Goal: Information Seeking & Learning: Understand process/instructions

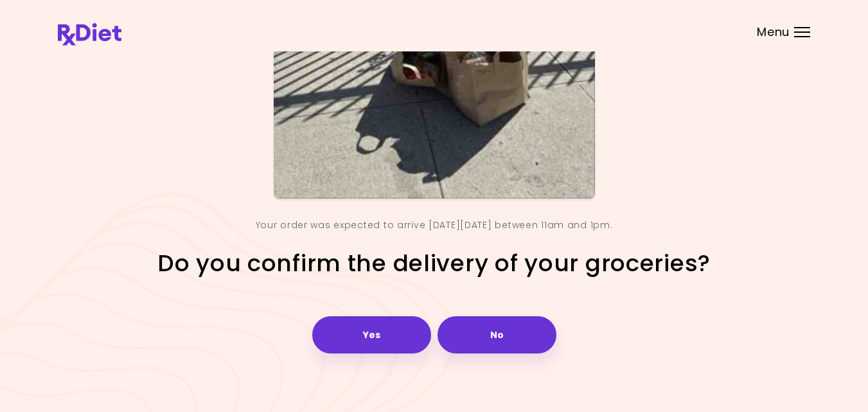
scroll to position [180, 0]
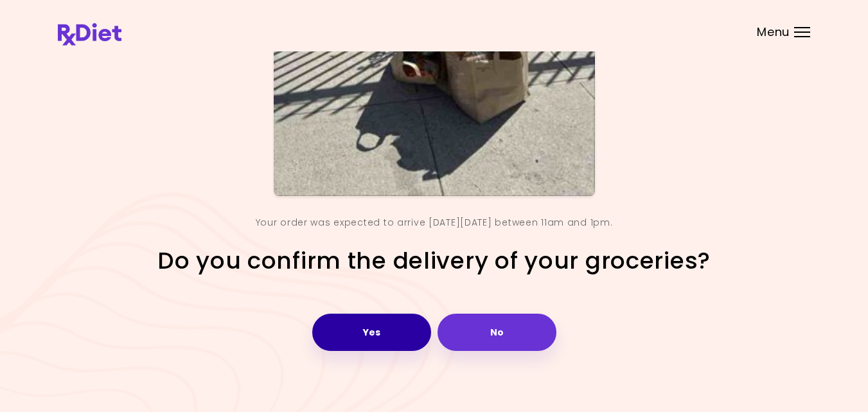
click at [394, 323] on button "Yes" at bounding box center [371, 332] width 119 height 37
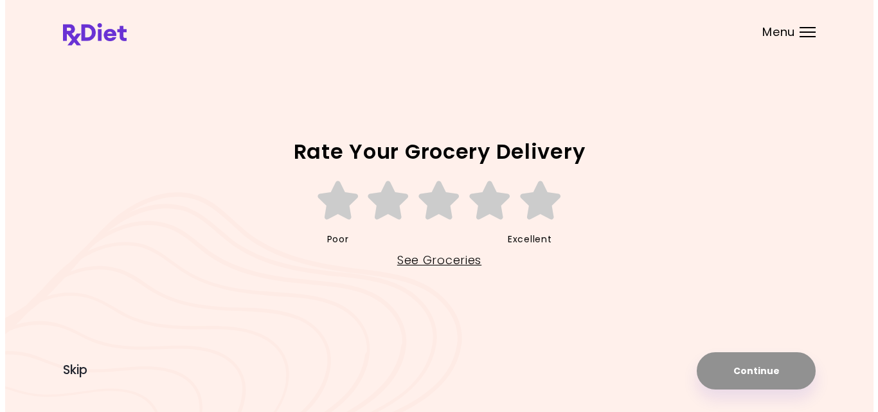
scroll to position [0, 0]
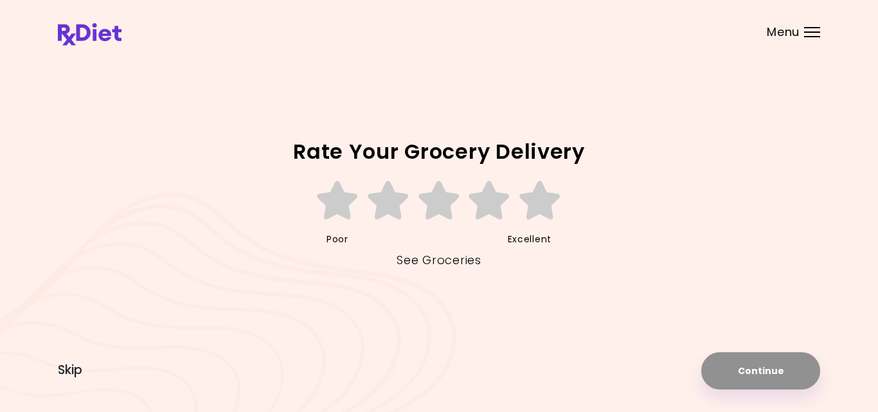
click at [425, 262] on link "See Groceries" at bounding box center [439, 260] width 84 height 21
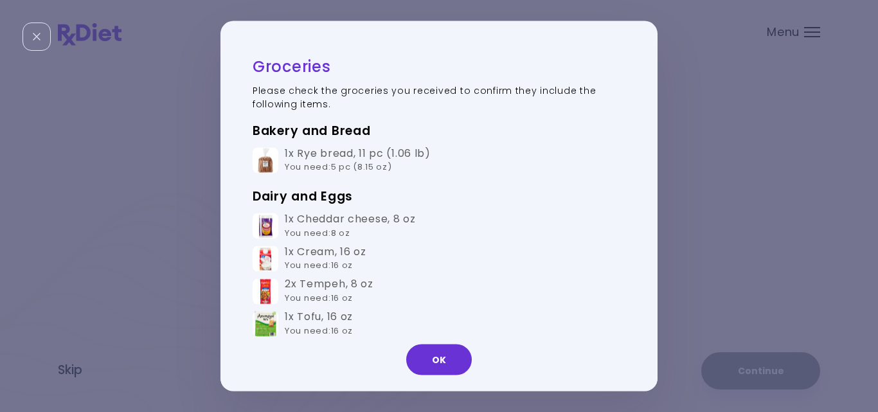
click at [633, 105] on div "Groceries Please check the groceries you received to confirm they include the f…" at bounding box center [432, 206] width 424 height 307
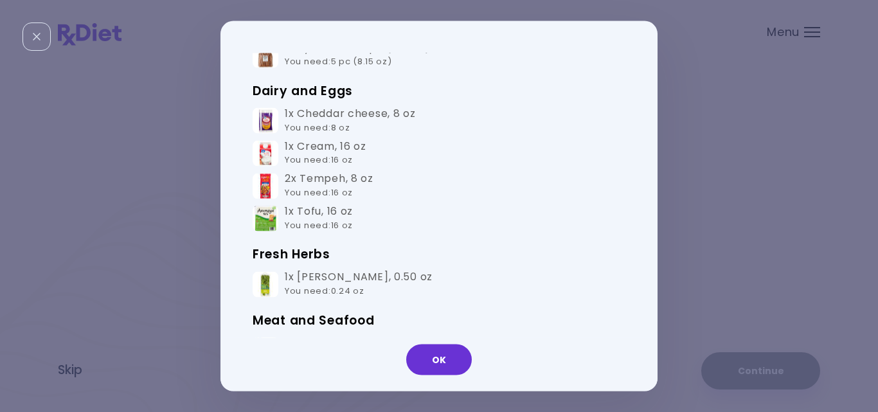
scroll to position [103, 0]
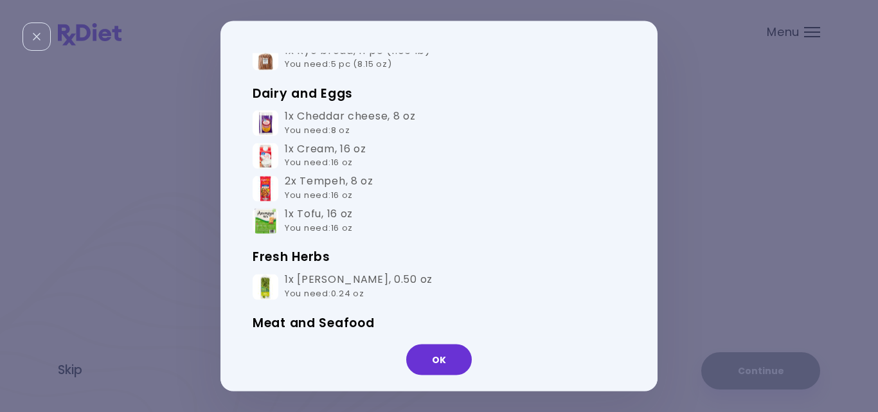
click at [633, 105] on div "Groceries Please check the groceries you received to confirm they include the f…" at bounding box center [432, 206] width 424 height 307
click at [525, 280] on td "1x [PERSON_NAME] , 0.50 oz You need : 0.24 oz" at bounding box center [439, 287] width 373 height 33
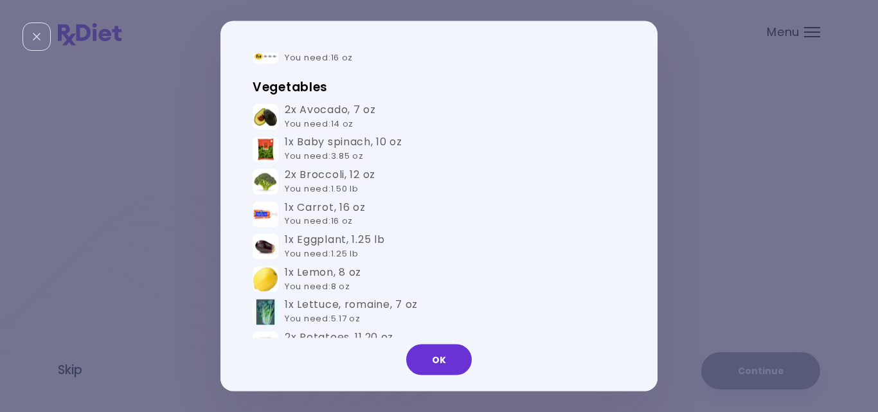
scroll to position [463, 0]
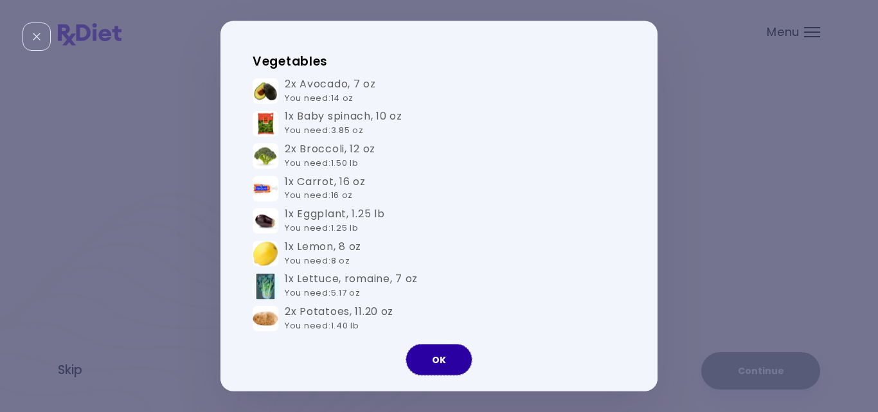
click at [440, 355] on button "OK" at bounding box center [439, 360] width 66 height 31
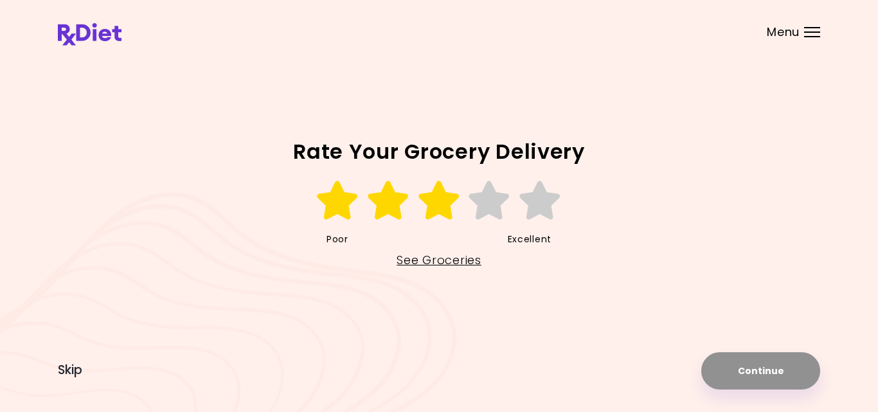
click at [436, 207] on icon at bounding box center [439, 200] width 44 height 39
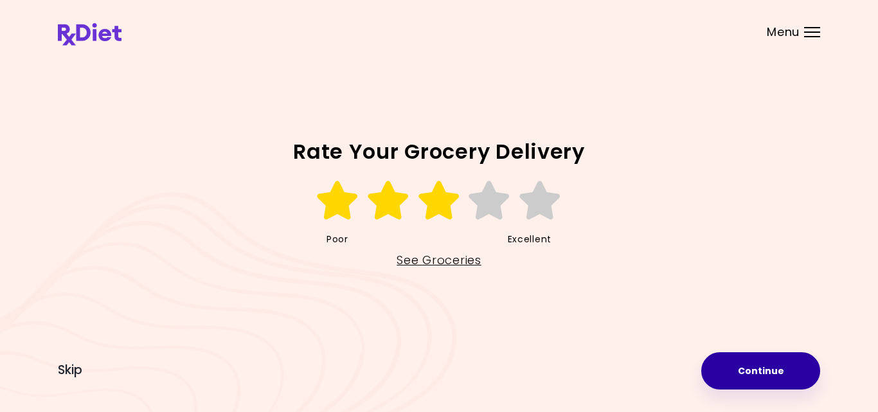
click at [749, 367] on button "Continue" at bounding box center [760, 370] width 119 height 37
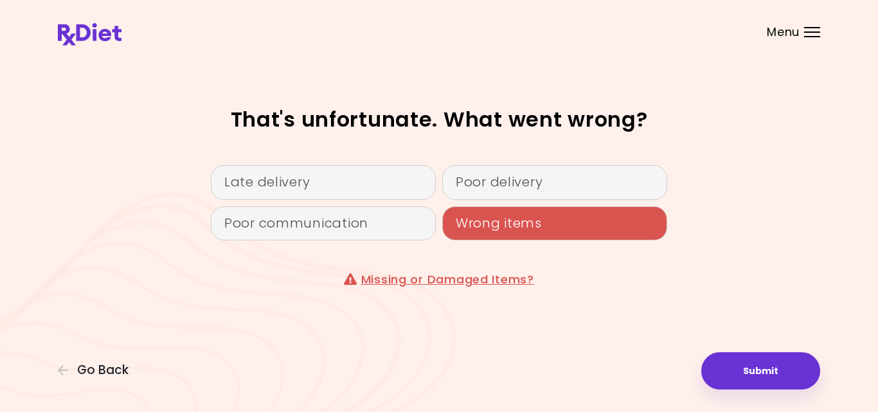
click at [553, 221] on div "Wrong items" at bounding box center [554, 223] width 225 height 35
click at [526, 224] on div "Wrong items" at bounding box center [554, 223] width 225 height 35
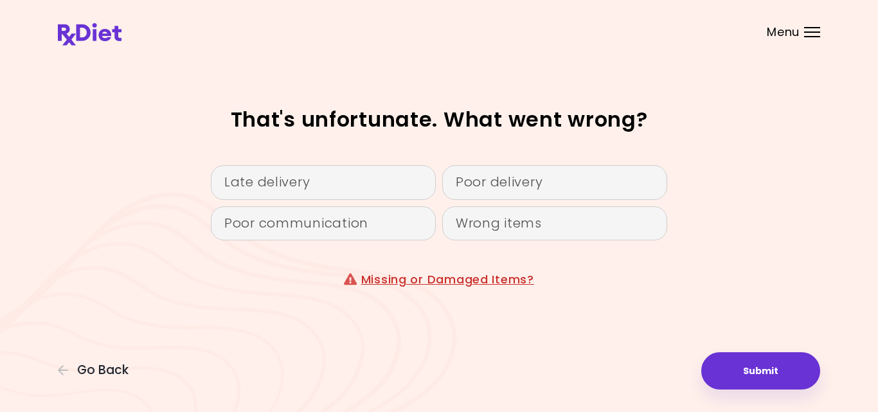
click at [450, 282] on link "Missing or Damaged Items?" at bounding box center [447, 279] width 173 height 16
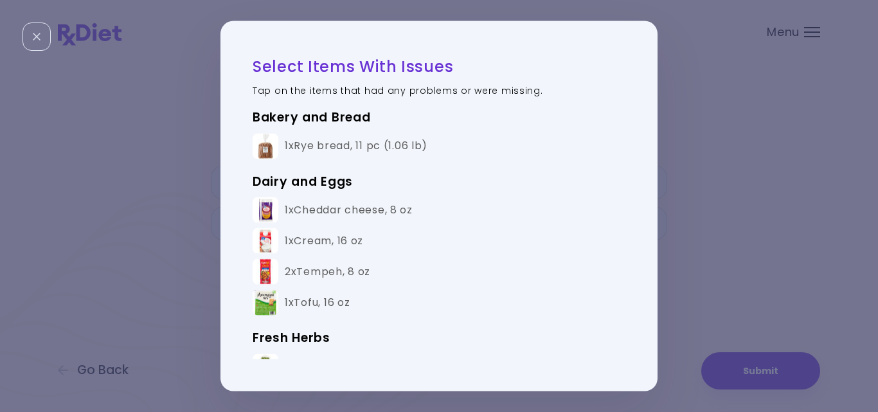
click at [309, 273] on div "2x Tempeh , 8 oz" at bounding box center [327, 271] width 85 height 13
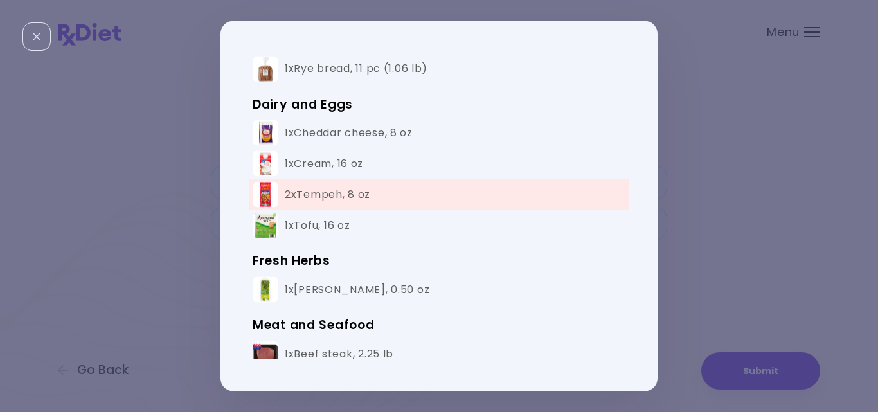
scroll to position [103, 0]
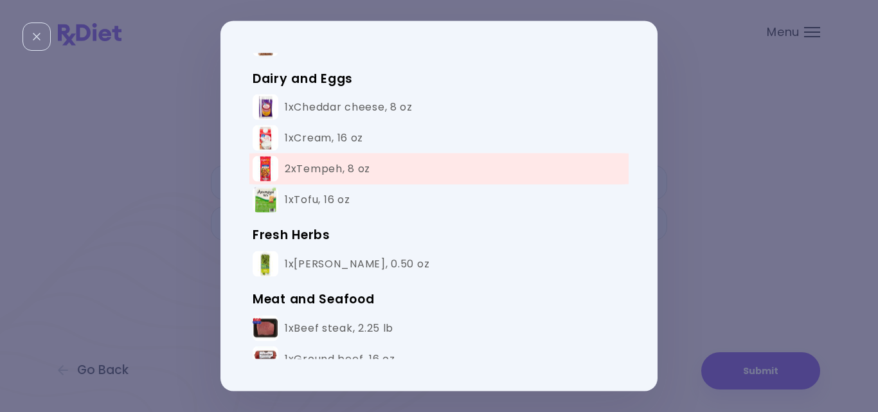
click at [307, 262] on div "1x [PERSON_NAME] , 0.50 oz" at bounding box center [357, 263] width 145 height 13
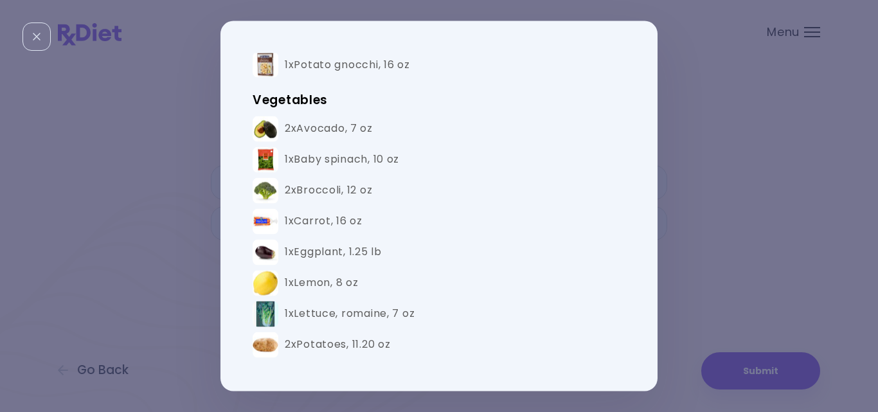
scroll to position [463, 0]
click at [310, 247] on div "1x Eggplant , 1.25 lb" at bounding box center [333, 250] width 97 height 13
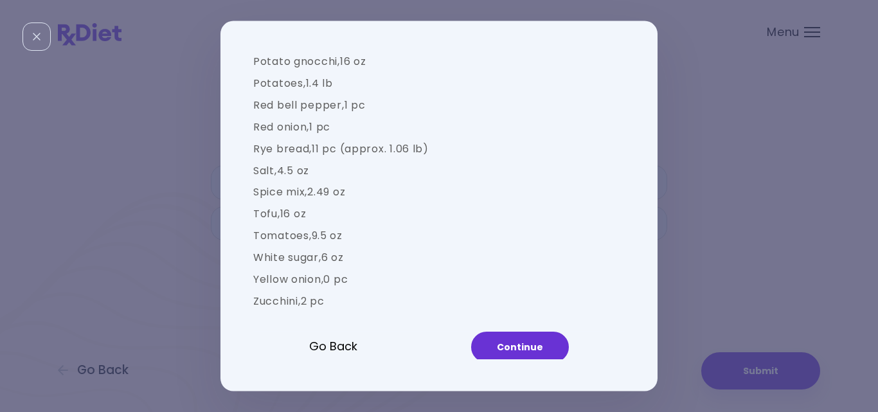
scroll to position [1571, 0]
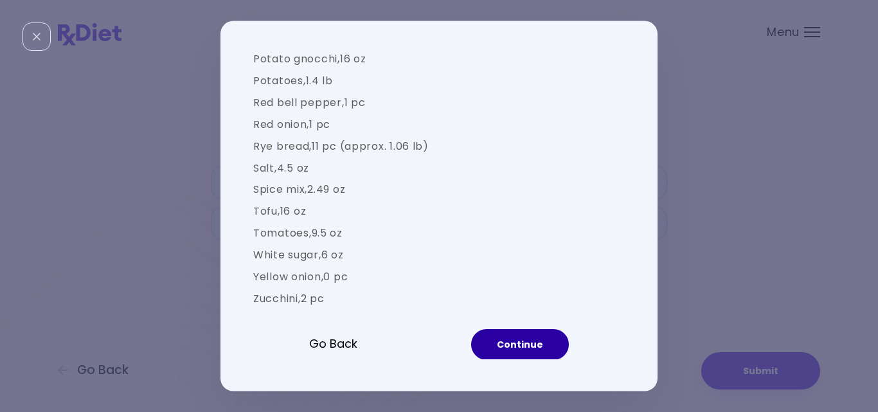
click at [502, 339] on button "Continue" at bounding box center [520, 343] width 98 height 31
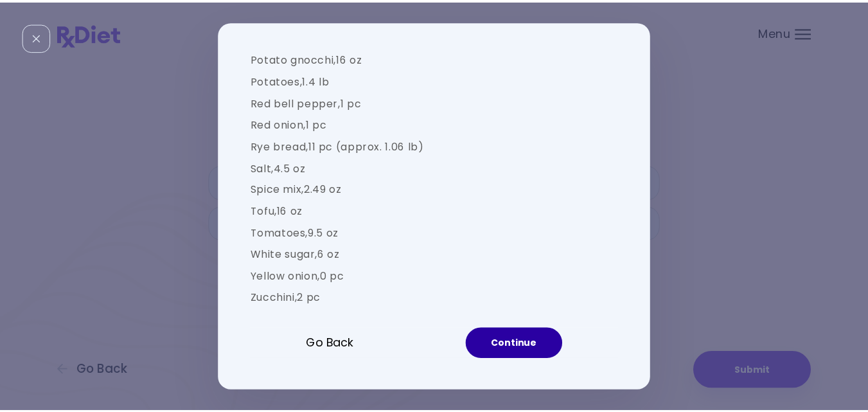
scroll to position [71, 0]
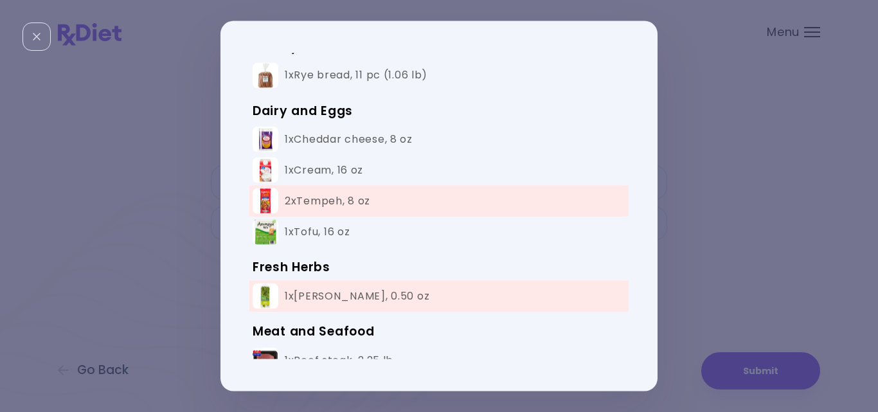
select select "**********"
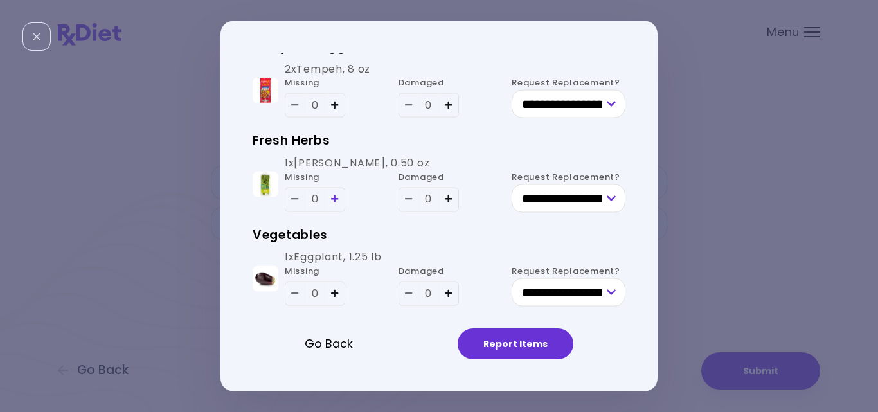
click at [333, 200] on icon "Add - Dill" at bounding box center [335, 199] width 8 height 8
click at [332, 292] on icon "Add - Eggplant" at bounding box center [335, 293] width 8 height 8
click at [336, 106] on icon "Add - Tempeh" at bounding box center [335, 104] width 8 height 8
click at [607, 106] on select "**********" at bounding box center [569, 104] width 114 height 28
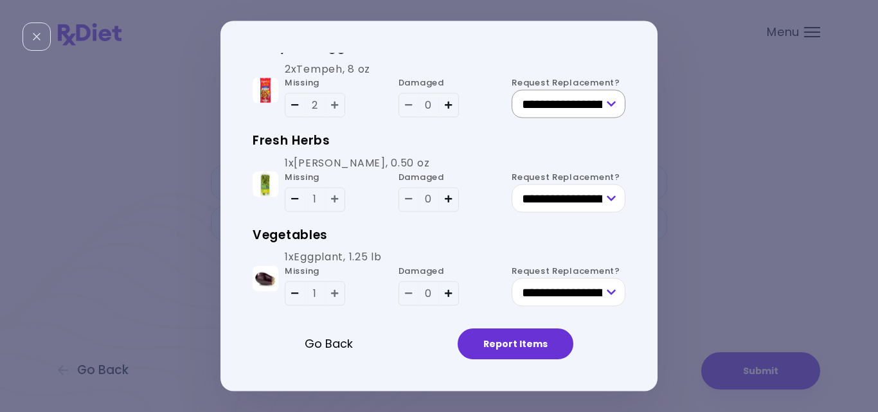
select select "**********"
click at [512, 90] on select "**********" at bounding box center [569, 104] width 114 height 28
click at [606, 197] on select "**********" at bounding box center [569, 198] width 114 height 28
select select "**********"
click at [512, 184] on select "**********" at bounding box center [569, 198] width 114 height 28
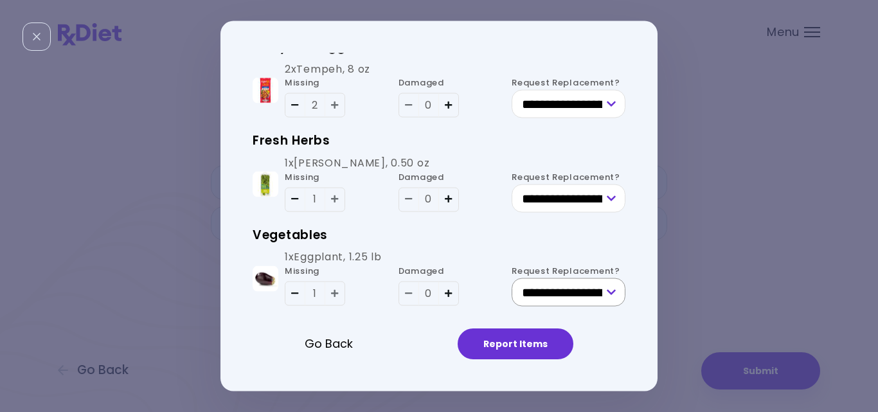
click at [611, 290] on select "**********" at bounding box center [569, 292] width 114 height 28
select select "**********"
click at [512, 278] on select "**********" at bounding box center [569, 292] width 114 height 28
click at [535, 346] on button "Report Items" at bounding box center [516, 343] width 116 height 31
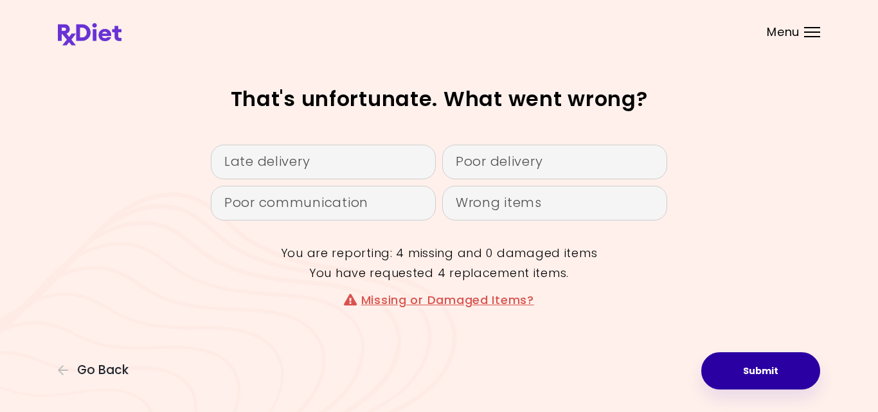
click at [750, 370] on button "Submit" at bounding box center [760, 370] width 119 height 37
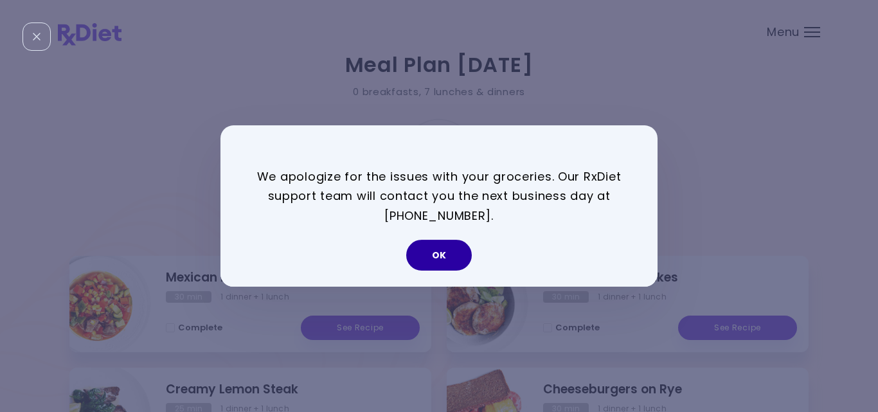
click at [430, 261] on button "OK" at bounding box center [439, 255] width 66 height 31
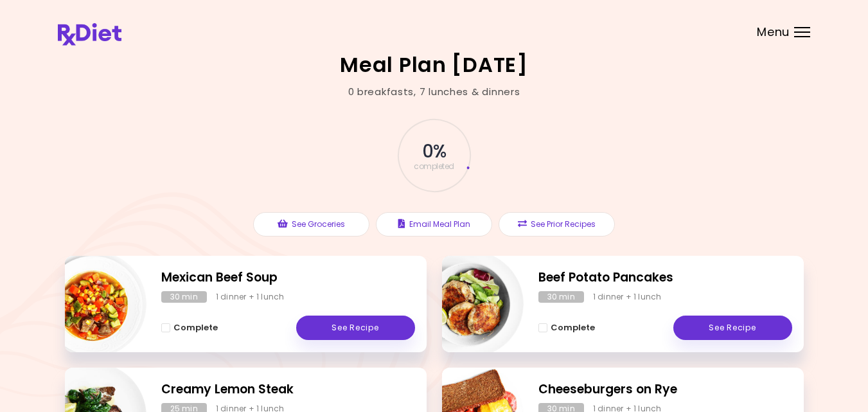
click at [107, 184] on div "0 % completed See Groceries Email Meal Plan See Prior Recipes" at bounding box center [434, 177] width 739 height 157
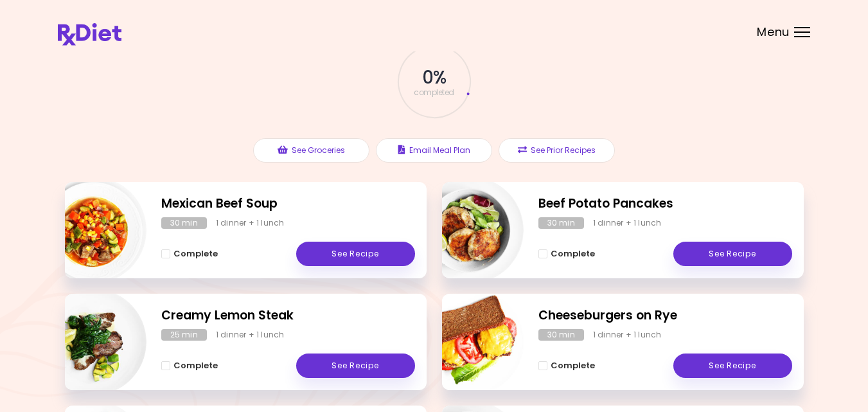
scroll to position [77, 0]
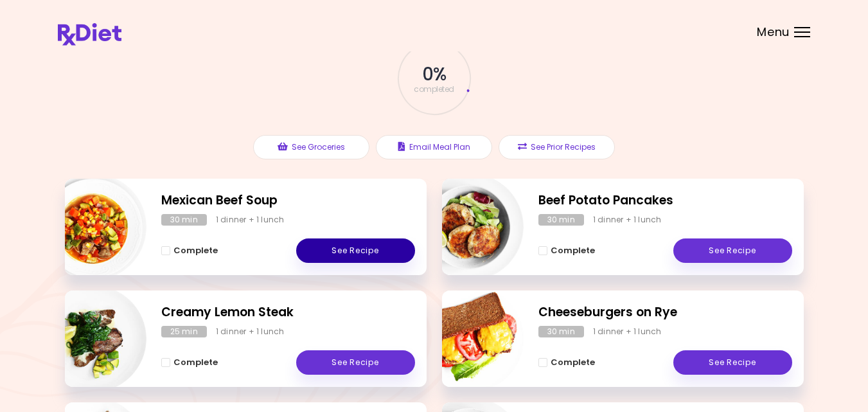
click at [386, 251] on link "See Recipe" at bounding box center [355, 250] width 119 height 24
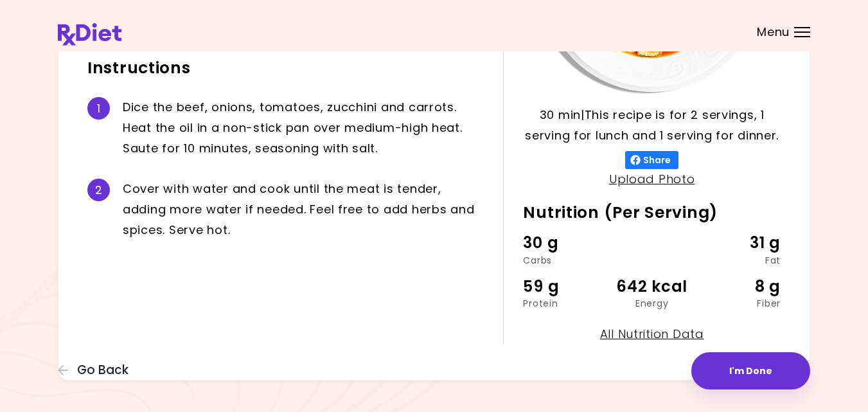
scroll to position [280, 0]
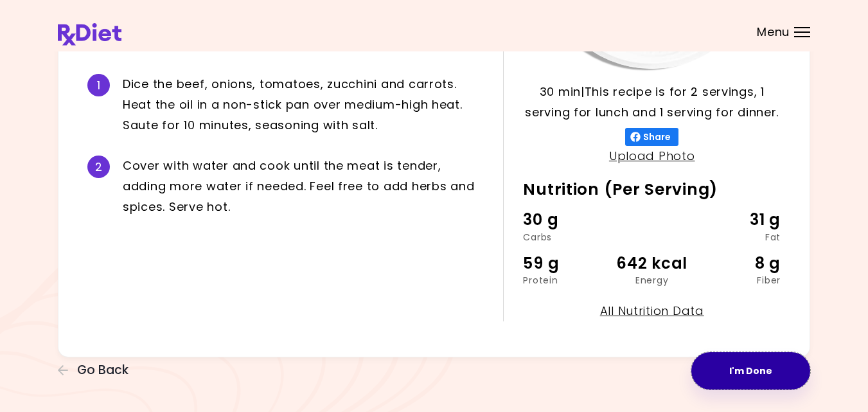
click at [728, 368] on button "I'm Done" at bounding box center [751, 370] width 119 height 37
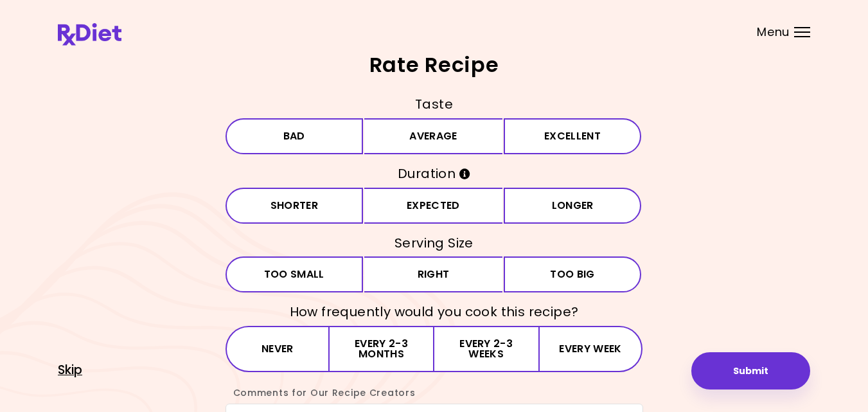
click at [65, 369] on span "Skip" at bounding box center [70, 370] width 24 height 14
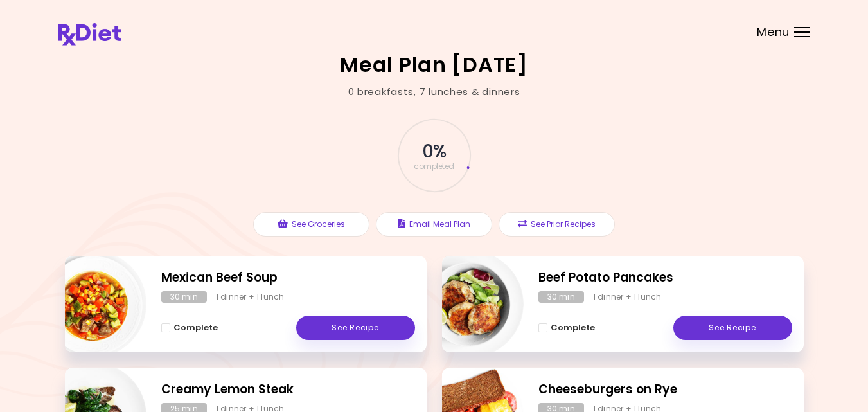
click at [706, 152] on div "0 % completed See Groceries Email Meal Plan See Prior Recipes" at bounding box center [434, 177] width 739 height 157
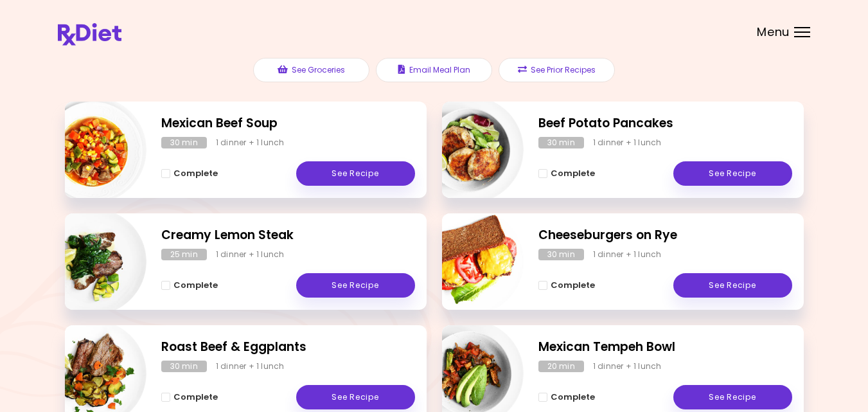
scroll to position [180, 0]
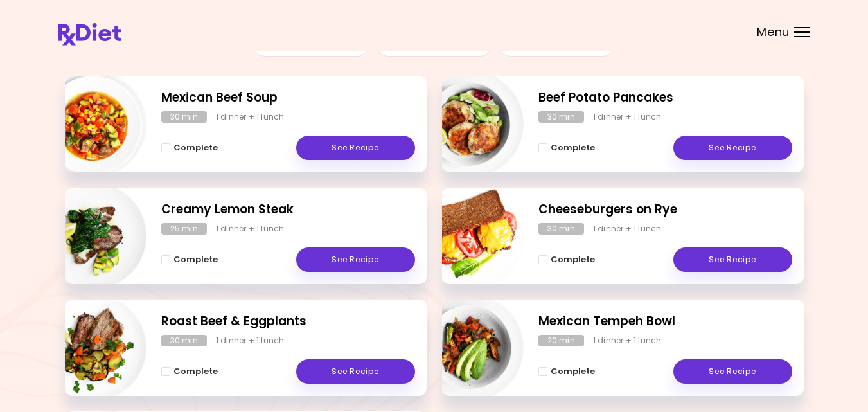
click at [706, 152] on link "See Recipe" at bounding box center [733, 148] width 119 height 24
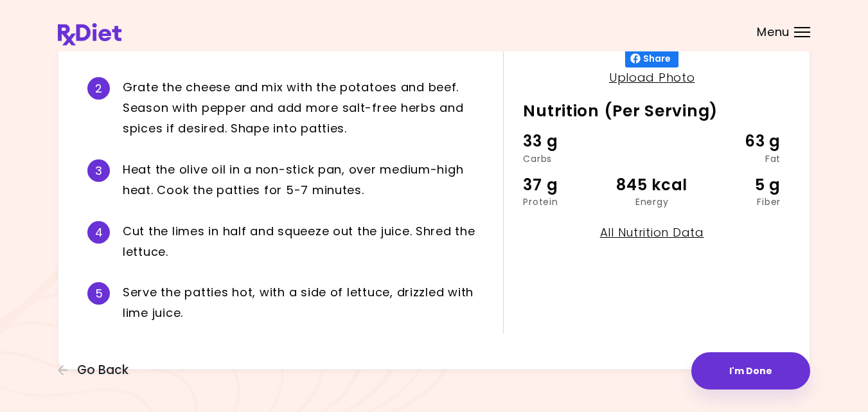
scroll to position [360, 0]
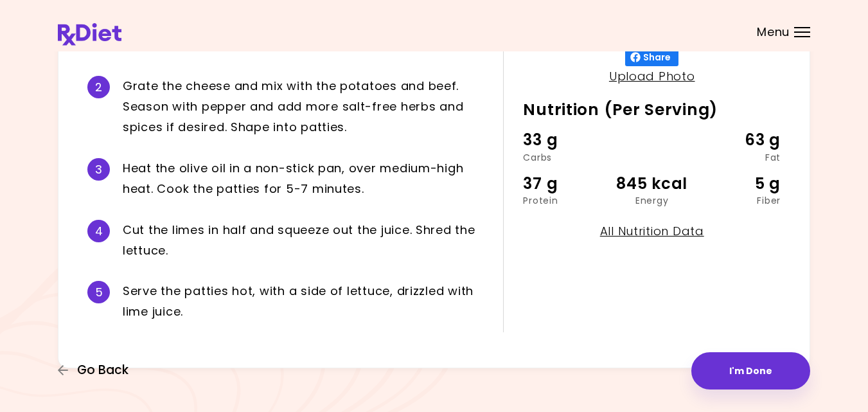
click at [90, 372] on span "Go Back" at bounding box center [102, 370] width 51 height 14
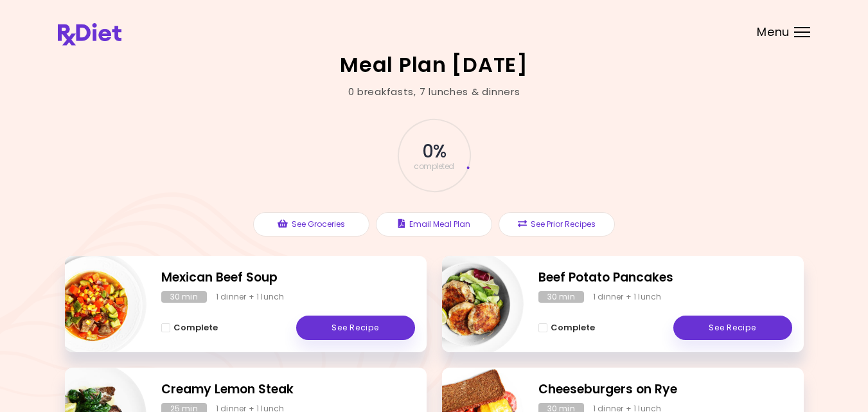
click at [290, 148] on div "0 % completed" at bounding box center [435, 155] width 386 height 87
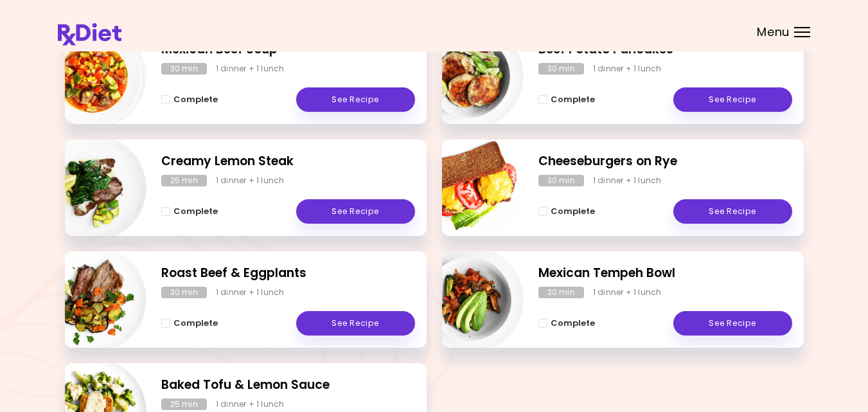
scroll to position [231, 0]
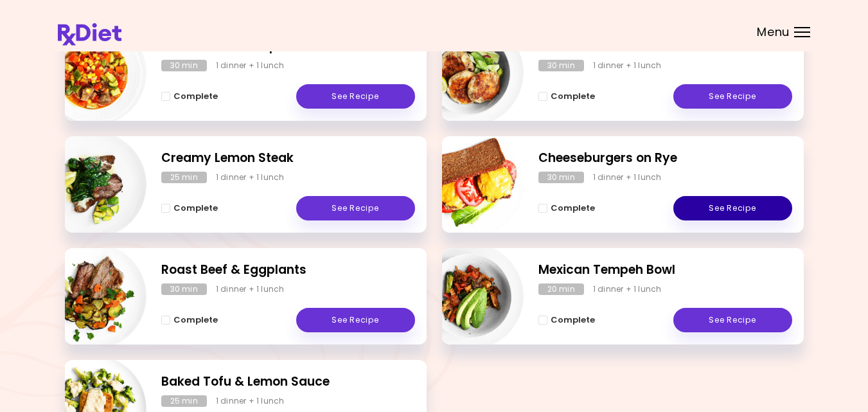
click at [718, 206] on link "See Recipe" at bounding box center [733, 208] width 119 height 24
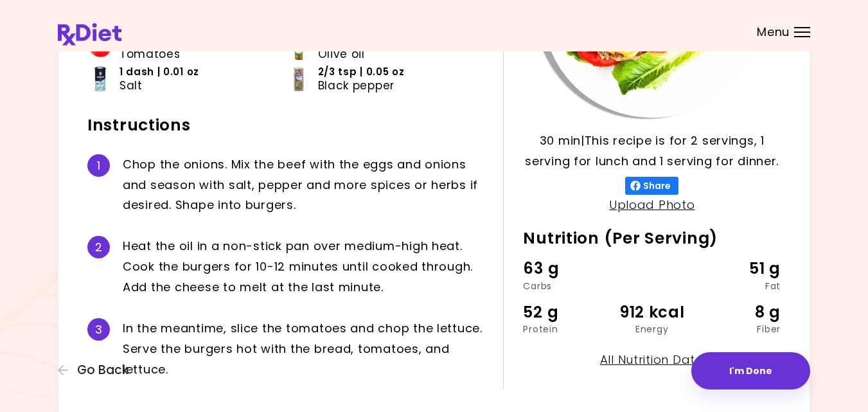
scroll to position [257, 0]
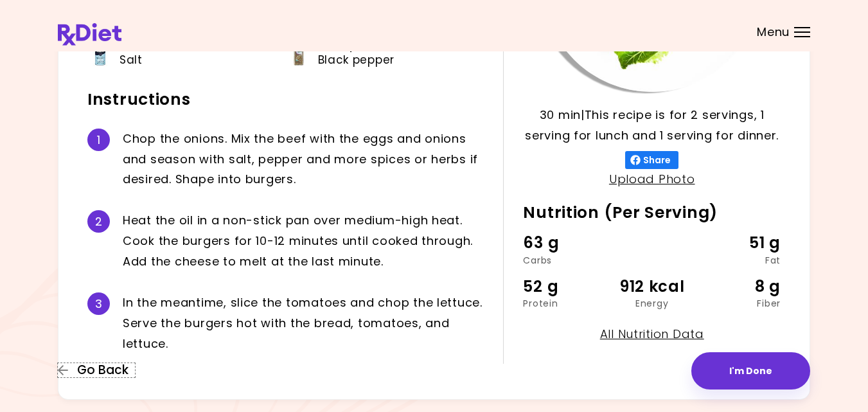
click at [69, 368] on button "Go Back" at bounding box center [96, 370] width 77 height 14
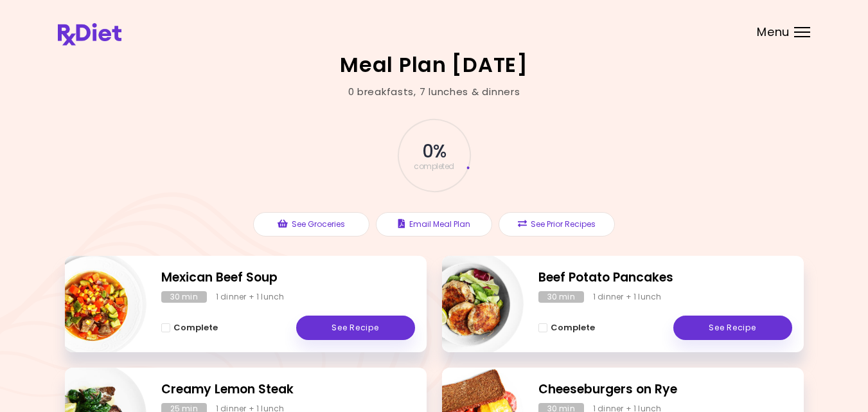
click at [262, 75] on div "Meal Plan [DATE] 0 breakfasts , 7 lunches & dinners 0 % completed See Groceries…" at bounding box center [434, 379] width 868 height 758
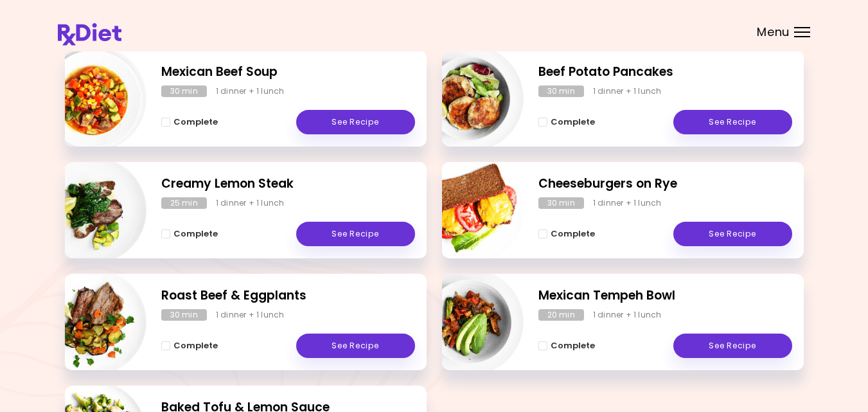
scroll to position [231, 0]
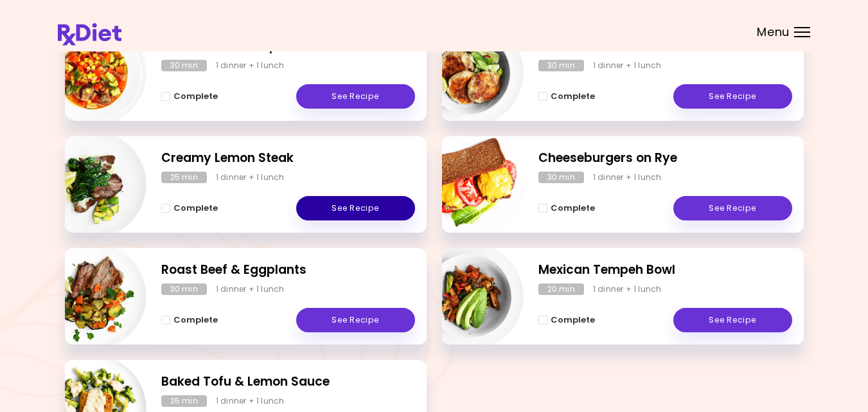
click at [366, 207] on link "See Recipe" at bounding box center [355, 208] width 119 height 24
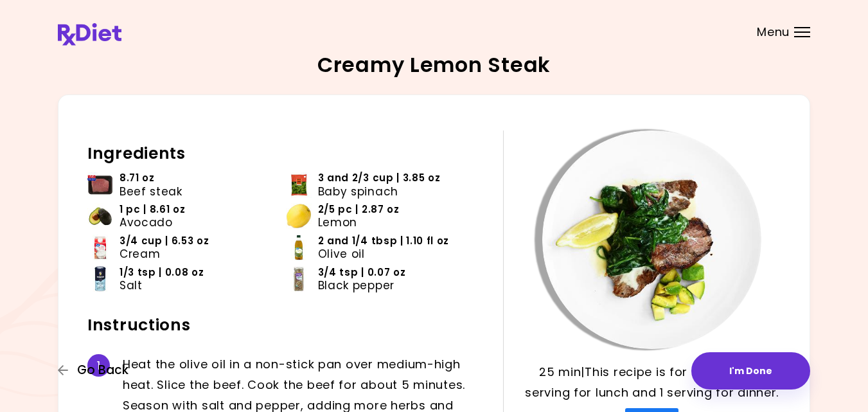
click at [64, 373] on icon "button" at bounding box center [64, 370] width 12 height 12
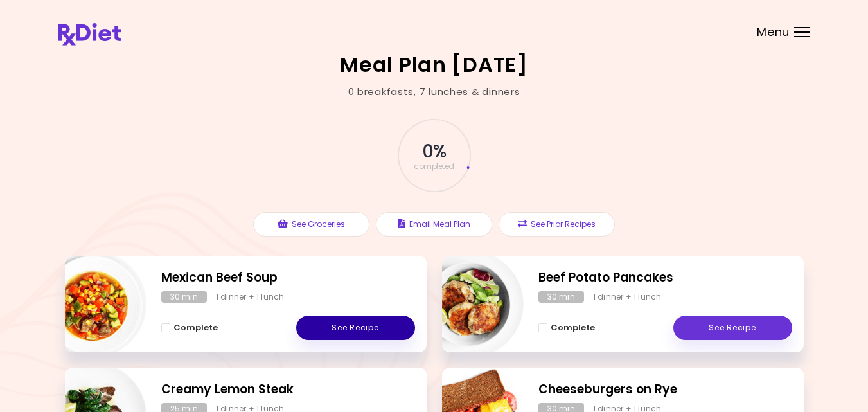
click at [339, 325] on link "See Recipe" at bounding box center [355, 328] width 119 height 24
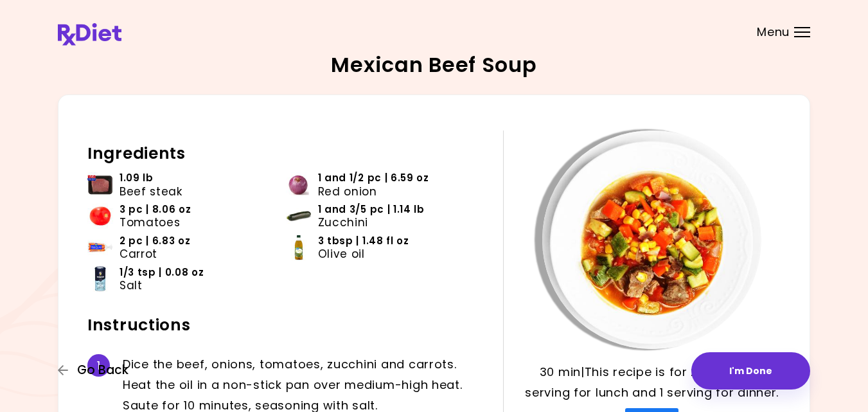
click at [63, 370] on icon "button" at bounding box center [64, 370] width 12 height 12
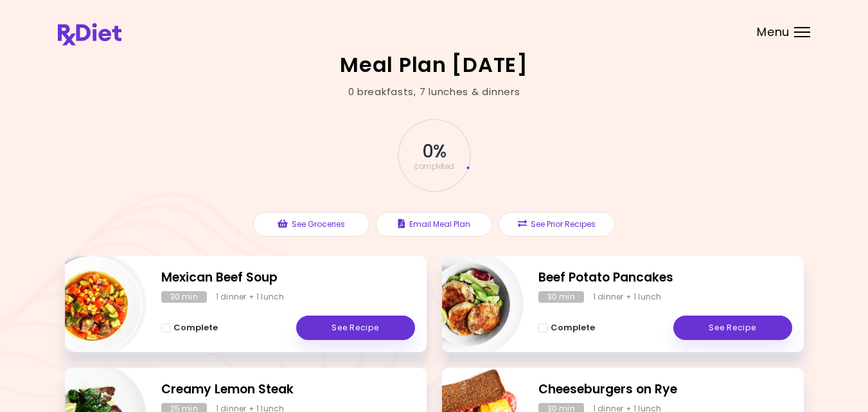
click at [175, 197] on div "0 % completed See Groceries Email Meal Plan See Prior Recipes" at bounding box center [434, 177] width 739 height 157
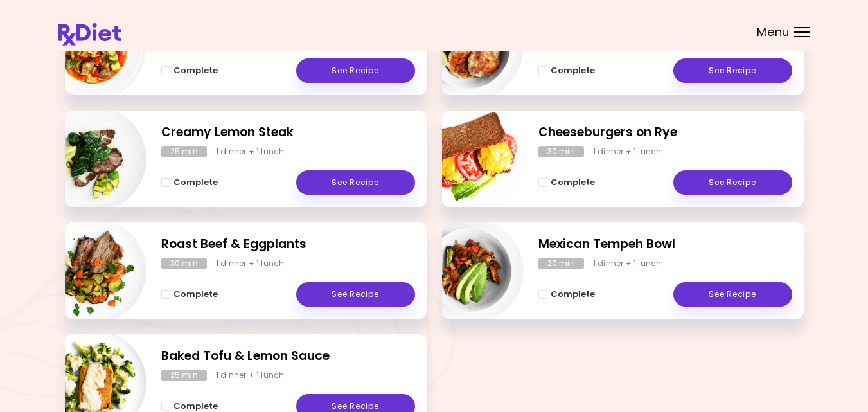
scroll to position [283, 0]
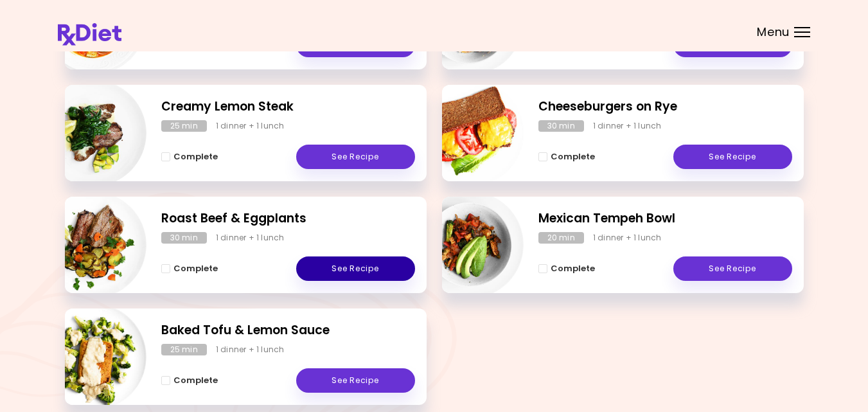
click at [352, 271] on link "See Recipe" at bounding box center [355, 268] width 119 height 24
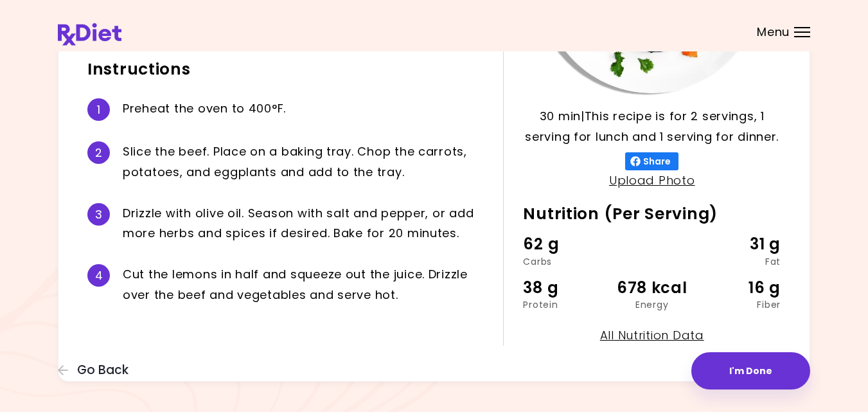
scroll to position [257, 0]
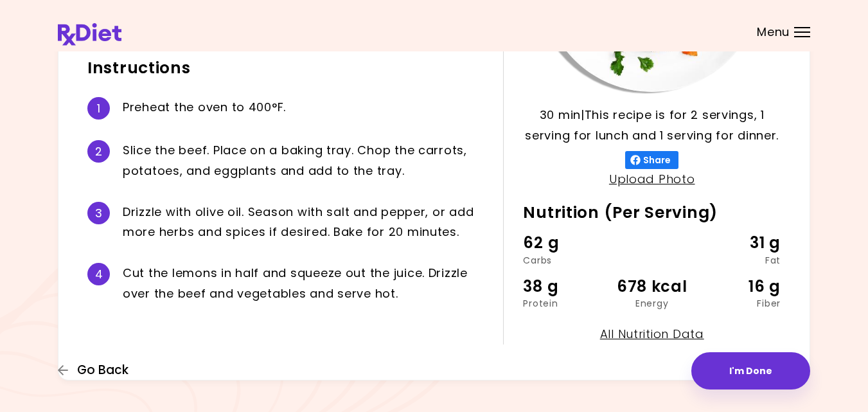
click at [102, 372] on span "Go Back" at bounding box center [102, 370] width 51 height 14
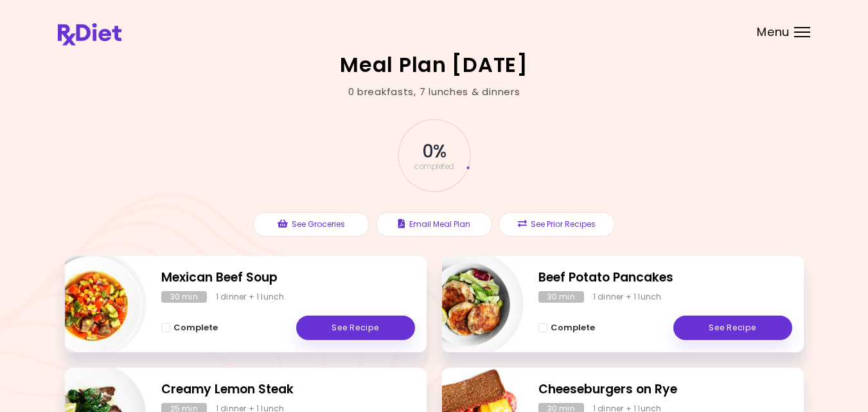
click at [162, 118] on div "0 % completed See Groceries Email Meal Plan See Prior Recipes" at bounding box center [434, 177] width 739 height 157
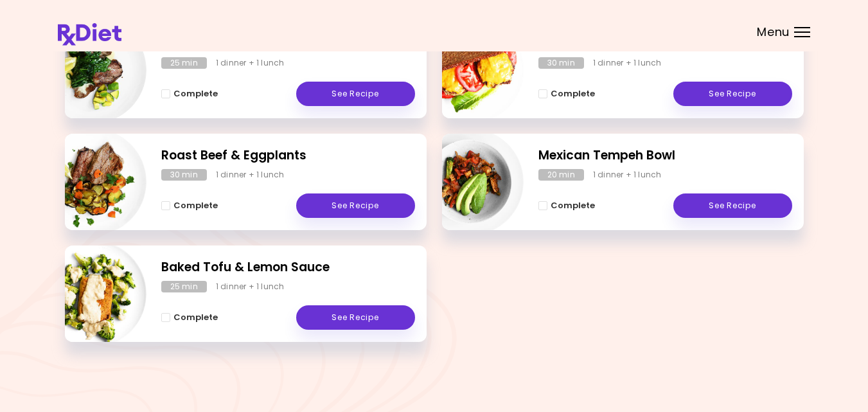
scroll to position [320, 0]
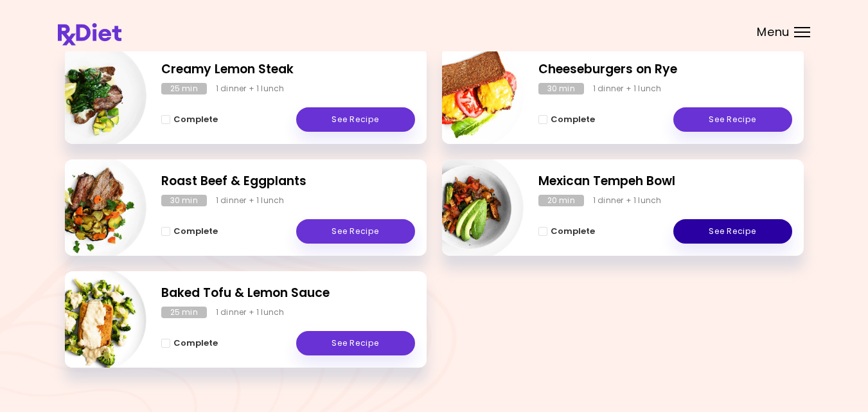
click at [701, 233] on link "See Recipe" at bounding box center [733, 231] width 119 height 24
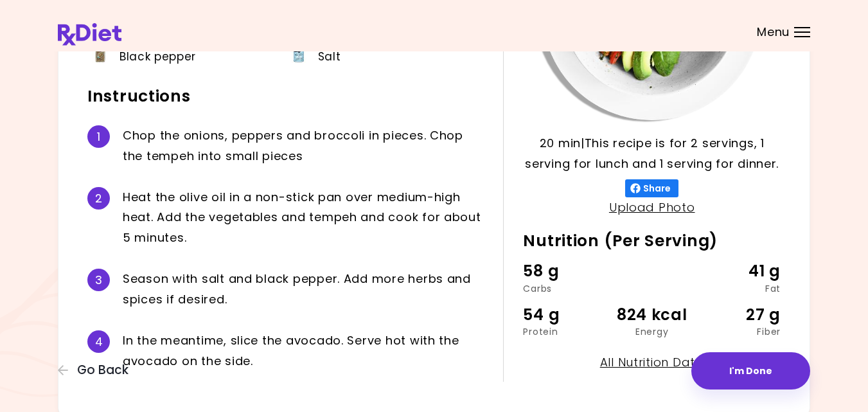
scroll to position [231, 0]
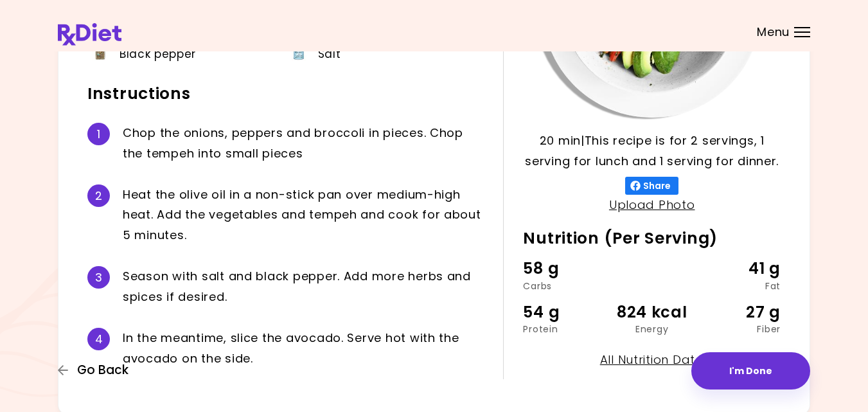
click at [65, 372] on icon "button" at bounding box center [64, 370] width 12 height 12
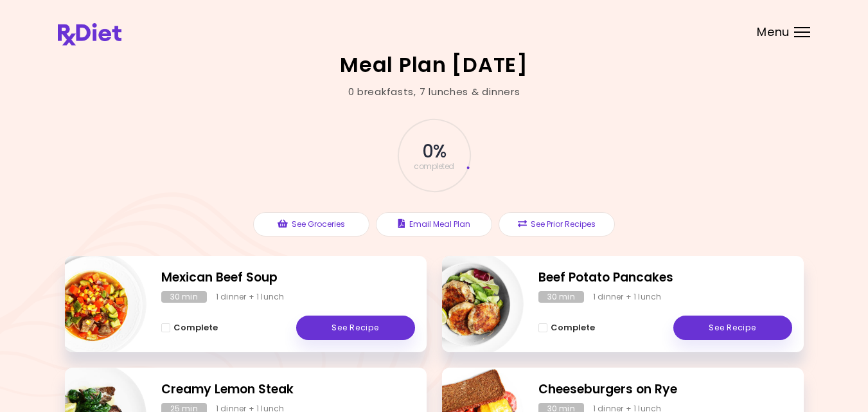
click at [188, 146] on div "0 % completed See Groceries Email Meal Plan See Prior Recipes" at bounding box center [434, 177] width 739 height 157
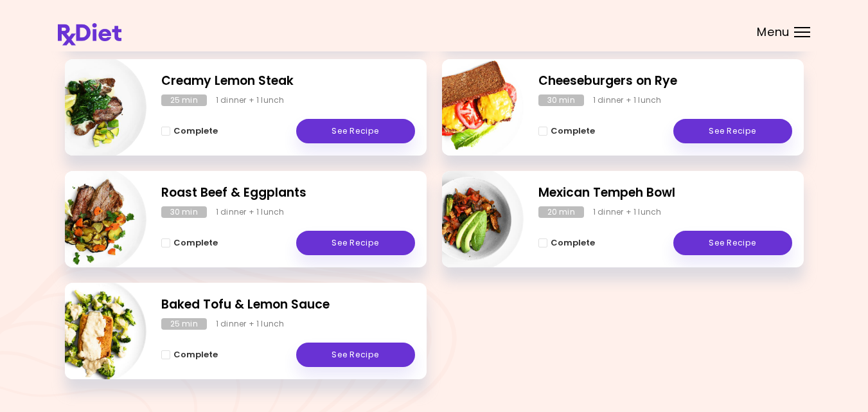
scroll to position [334, 0]
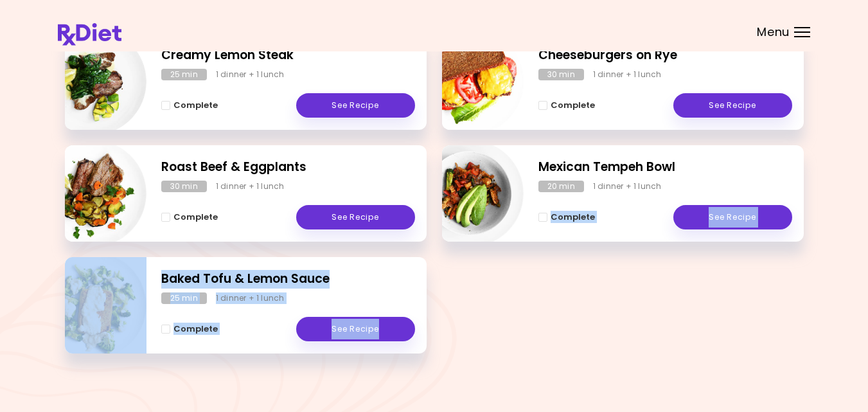
drag, startPoint x: 462, startPoint y: 326, endPoint x: 474, endPoint y: 267, distance: 60.4
click at [474, 267] on div "Mexican Beef Soup 30 min 1 dinner + 1 lunch Complete See Recipe Beef Potato Pan…" at bounding box center [434, 145] width 739 height 447
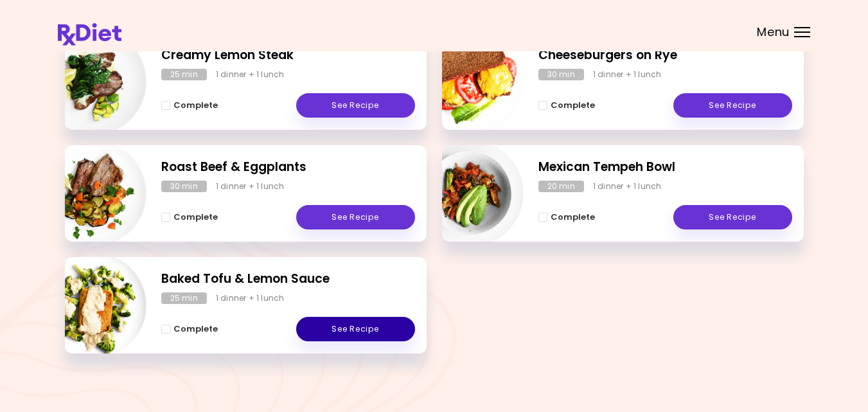
click at [353, 323] on link "See Recipe" at bounding box center [355, 329] width 119 height 24
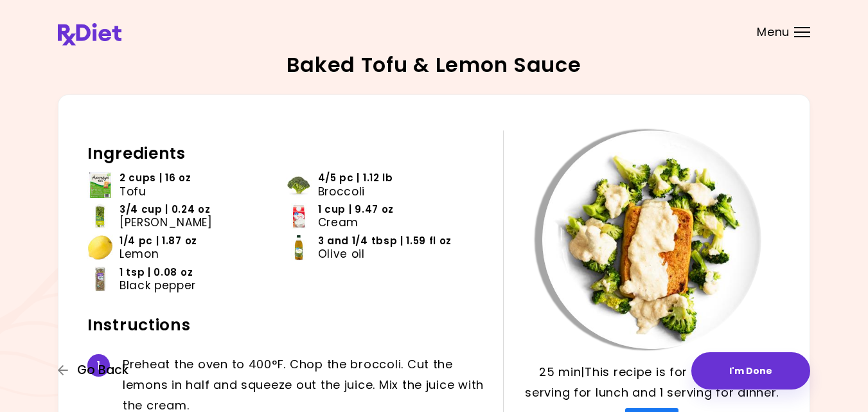
click at [63, 373] on icon "button" at bounding box center [64, 370] width 12 height 12
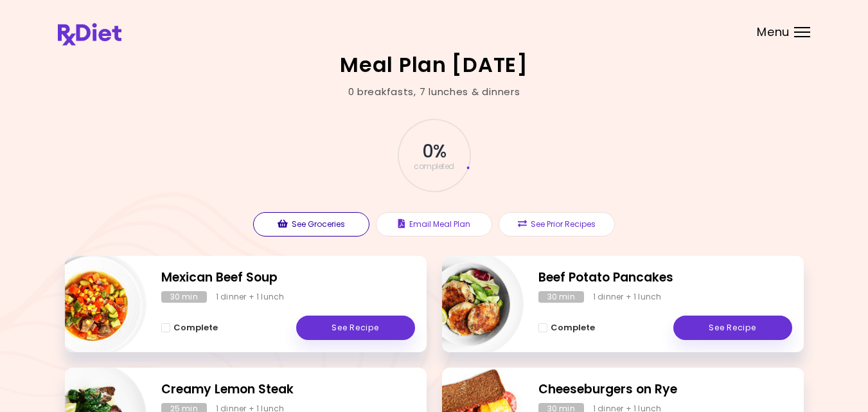
click at [287, 222] on icon "button" at bounding box center [283, 223] width 10 height 9
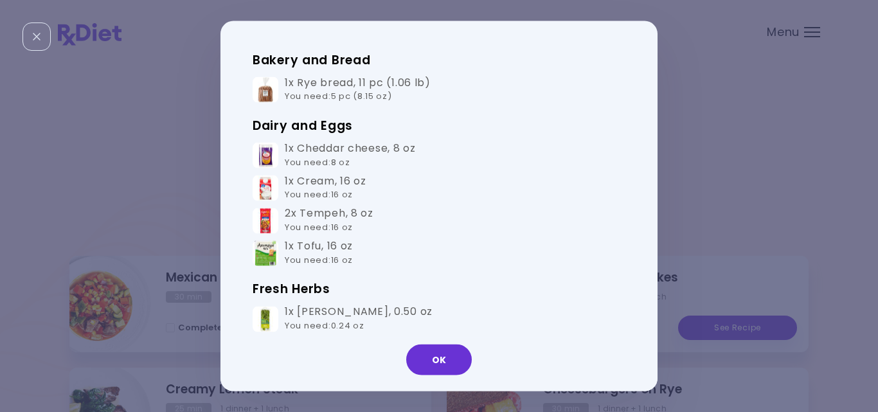
click at [495, 136] on h3 "Dairy and Eggs" at bounding box center [439, 126] width 373 height 21
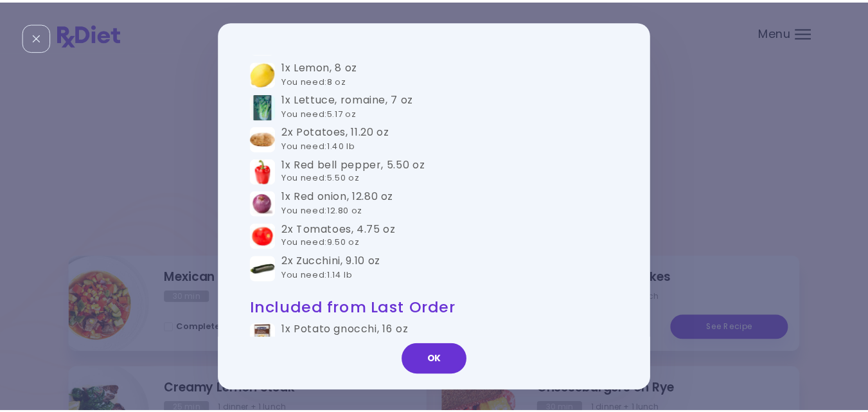
scroll to position [669, 0]
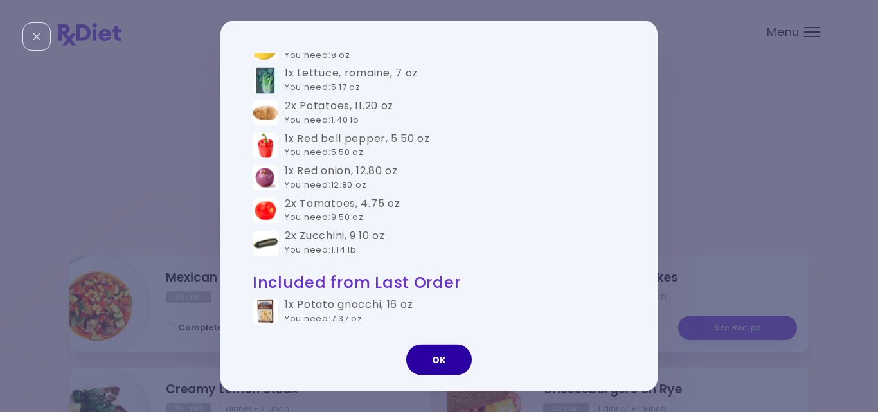
click at [424, 362] on button "OK" at bounding box center [439, 360] width 66 height 31
